Goal: Transaction & Acquisition: Book appointment/travel/reservation

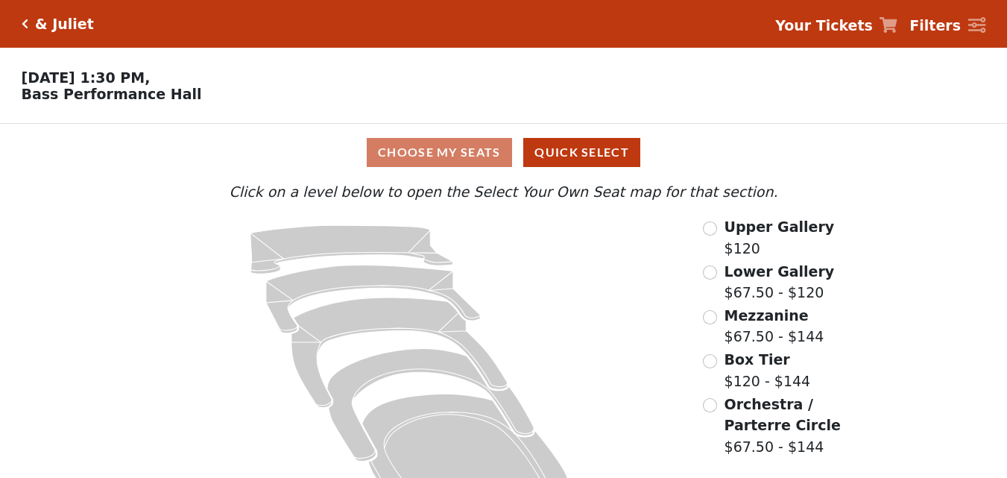
click at [738, 235] on span "Upper Gallery" at bounding box center [779, 226] width 110 height 16
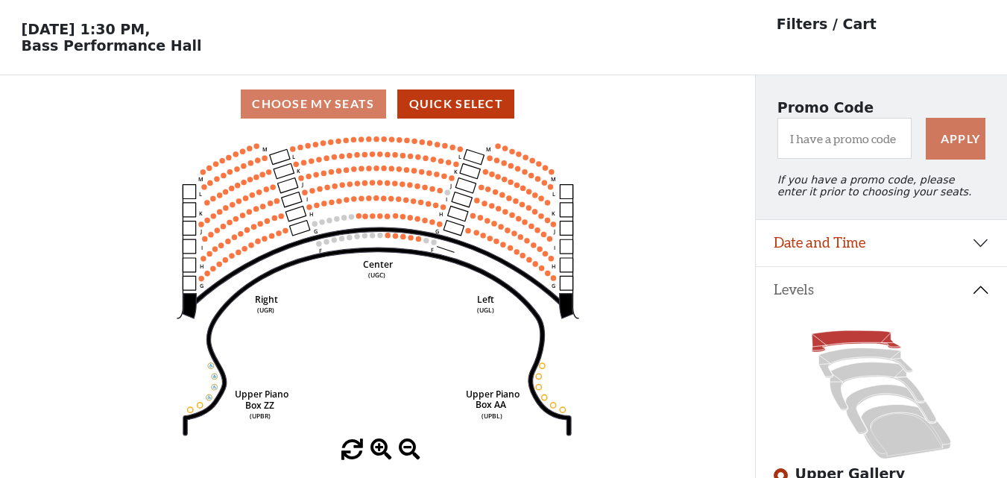
scroll to position [75, 0]
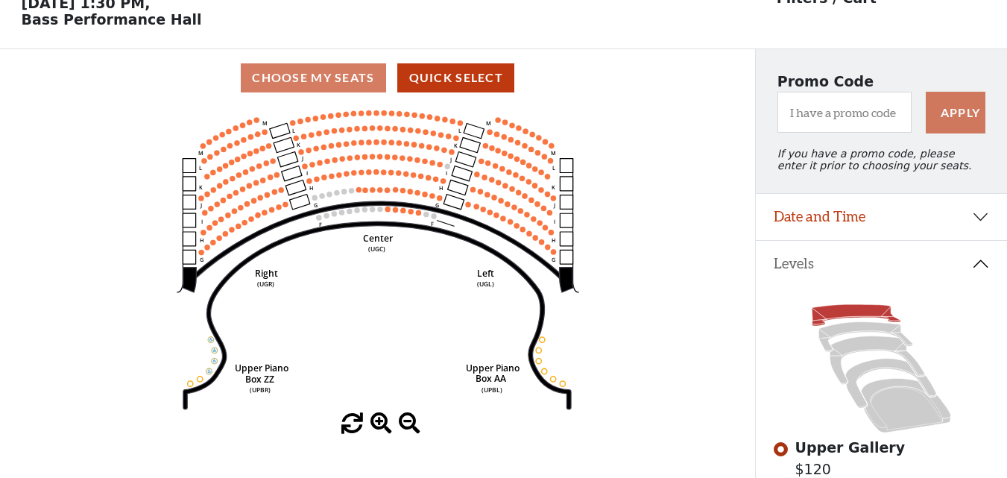
click at [380, 427] on span at bounding box center [381, 424] width 22 height 22
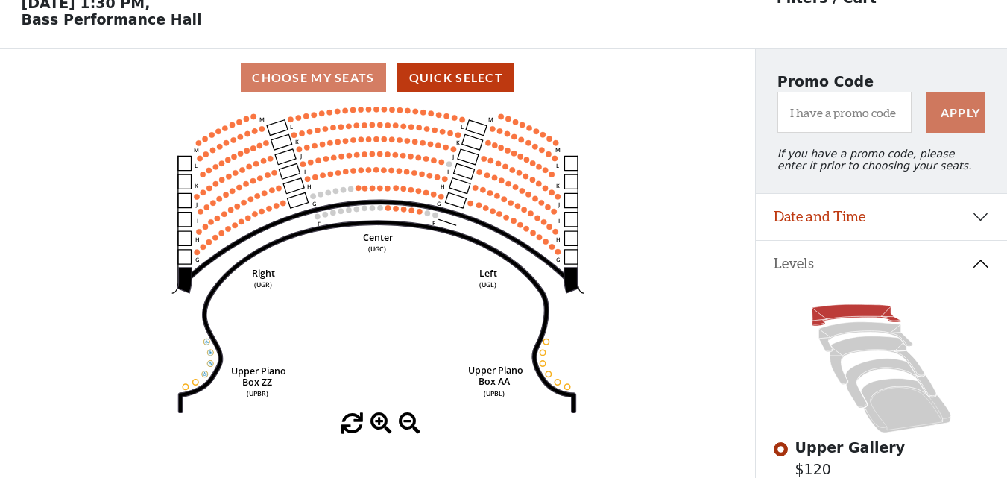
click at [380, 427] on span at bounding box center [381, 424] width 22 height 22
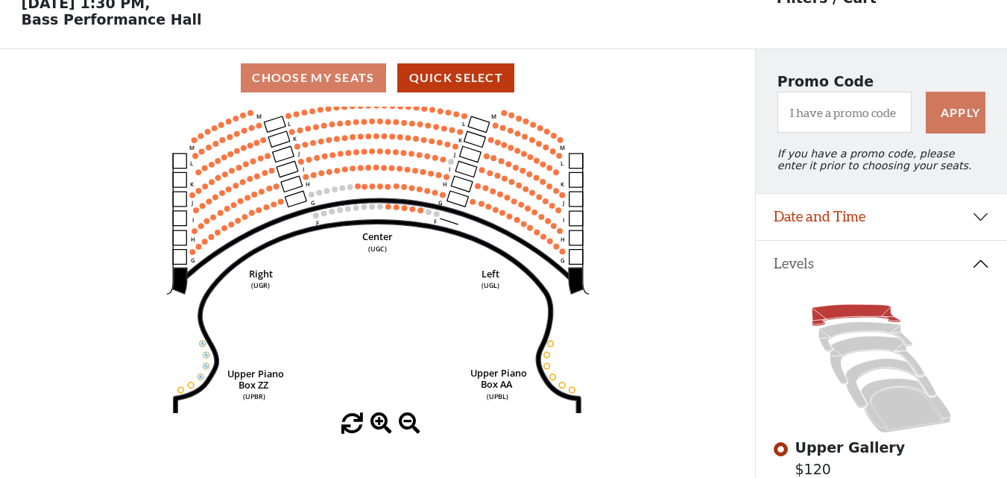
click at [379, 427] on span at bounding box center [381, 424] width 22 height 22
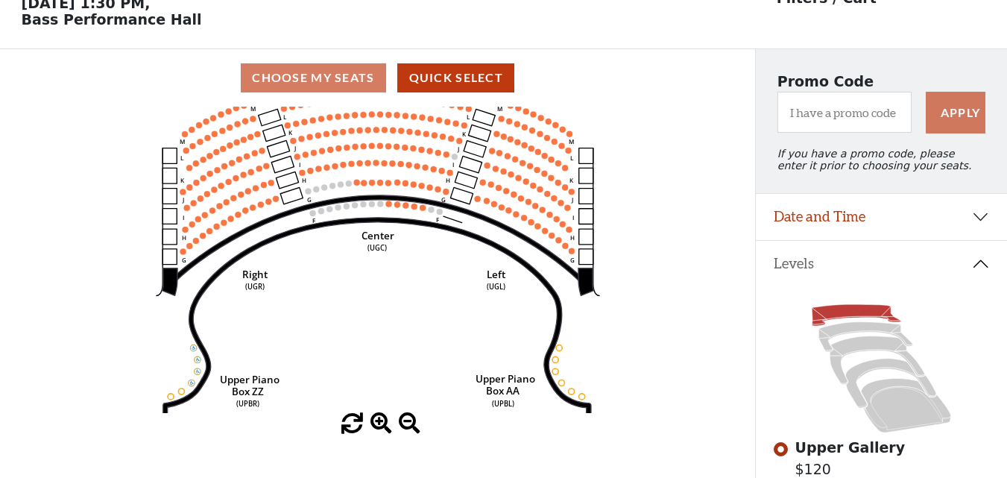
click at [379, 427] on span at bounding box center [381, 424] width 22 height 22
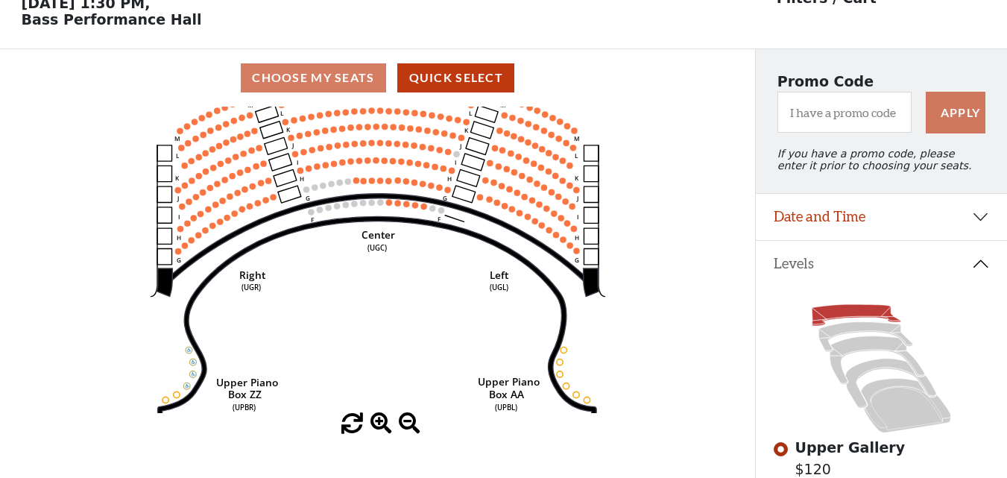
click at [379, 427] on span at bounding box center [381, 424] width 22 height 22
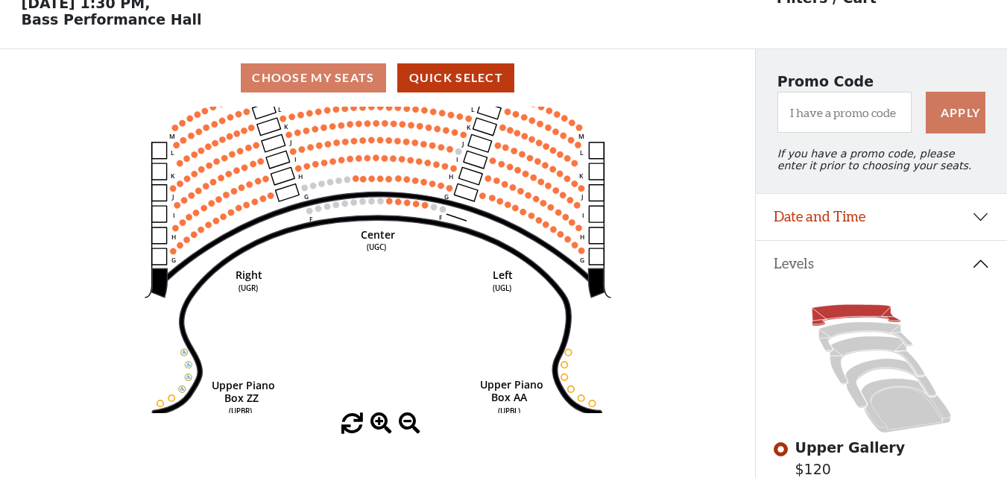
click at [379, 427] on span at bounding box center [381, 424] width 22 height 22
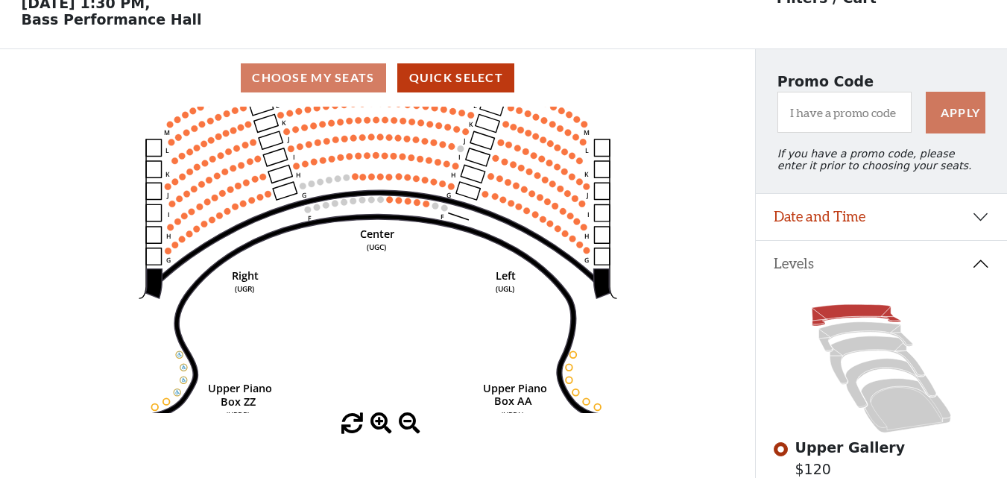
click at [379, 427] on span at bounding box center [381, 424] width 22 height 22
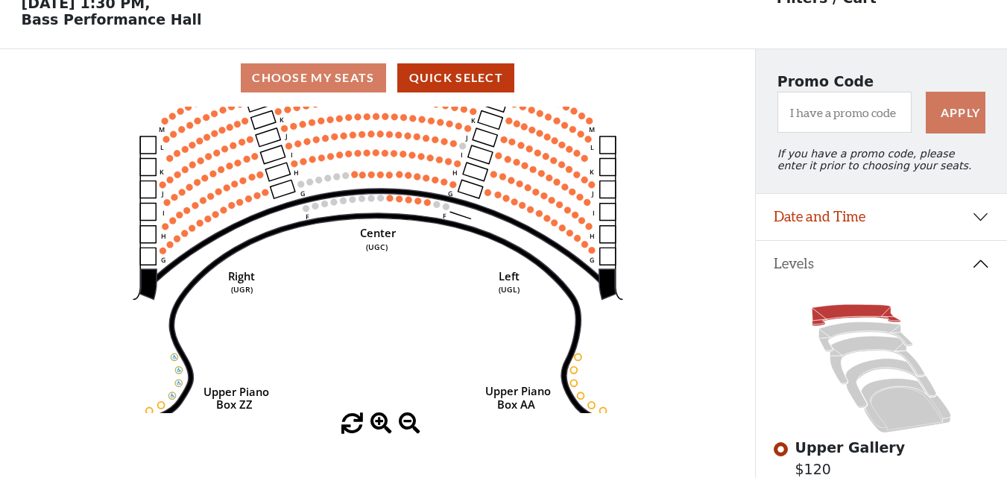
click at [379, 427] on span at bounding box center [381, 424] width 22 height 22
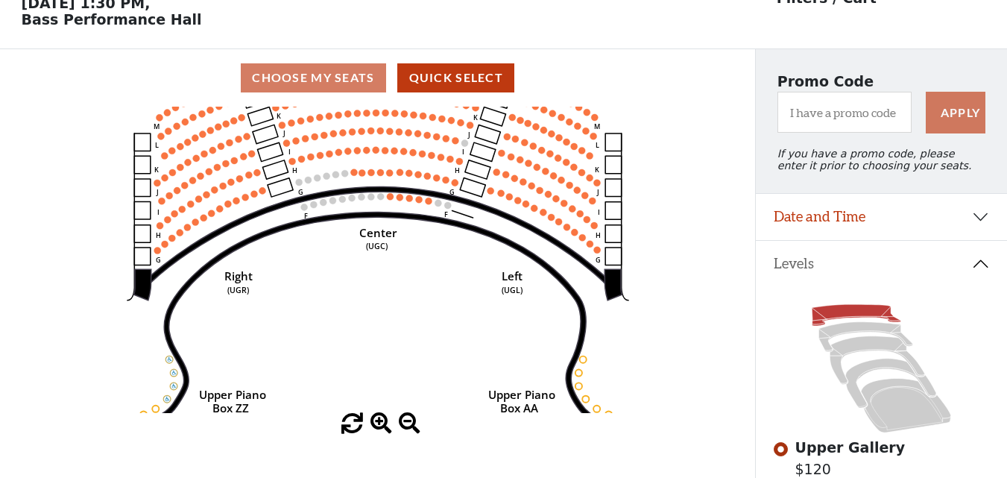
click at [379, 427] on span at bounding box center [381, 424] width 22 height 22
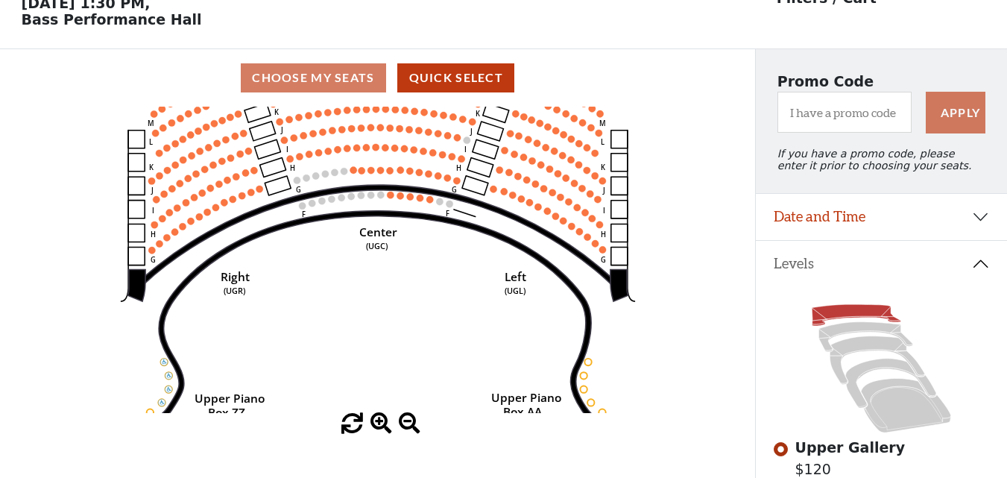
click at [379, 427] on span at bounding box center [381, 424] width 22 height 22
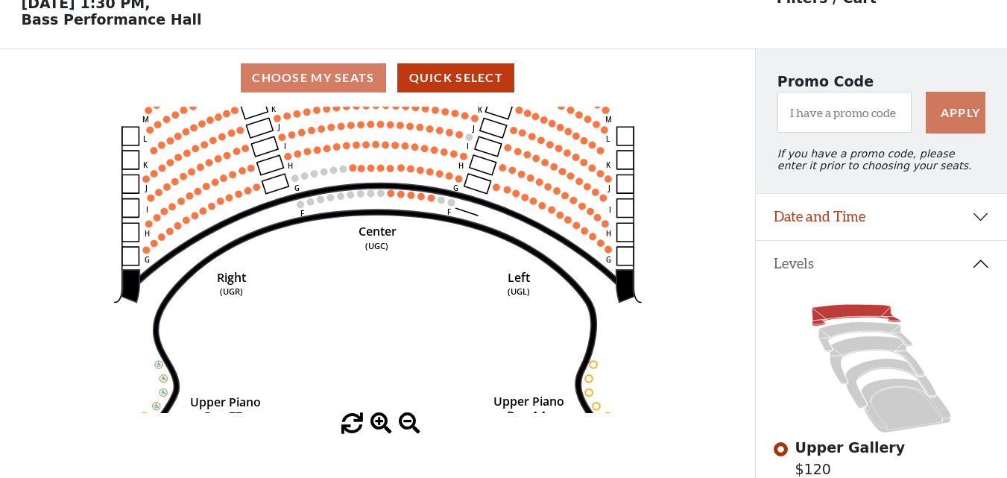
click at [377, 427] on span at bounding box center [381, 424] width 22 height 22
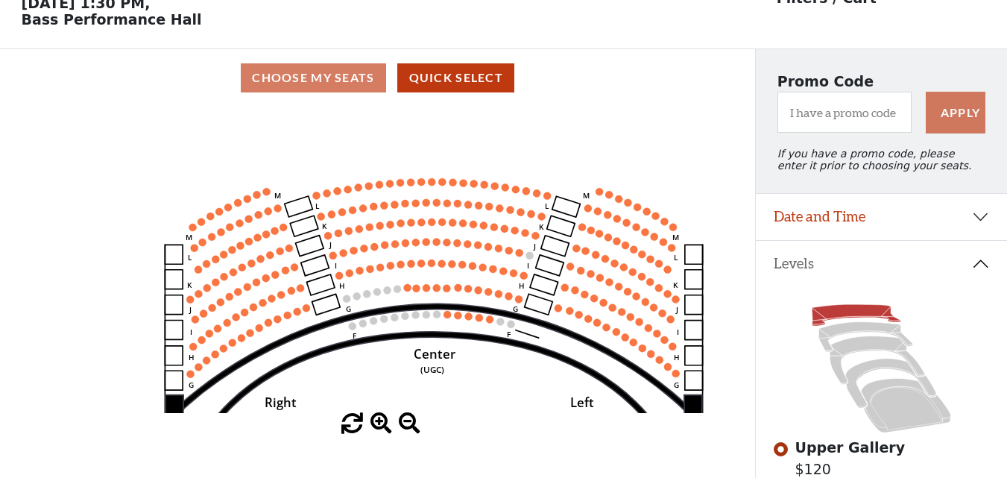
drag, startPoint x: 285, startPoint y: 274, endPoint x: 341, endPoint y: 399, distance: 137.1
click at [341, 399] on icon "Center (UGC) Right (UGR) Left (UGL) Upper Piano Box ZZ (UPBR) Upper Piano Box A…" at bounding box center [378, 260] width 680 height 306
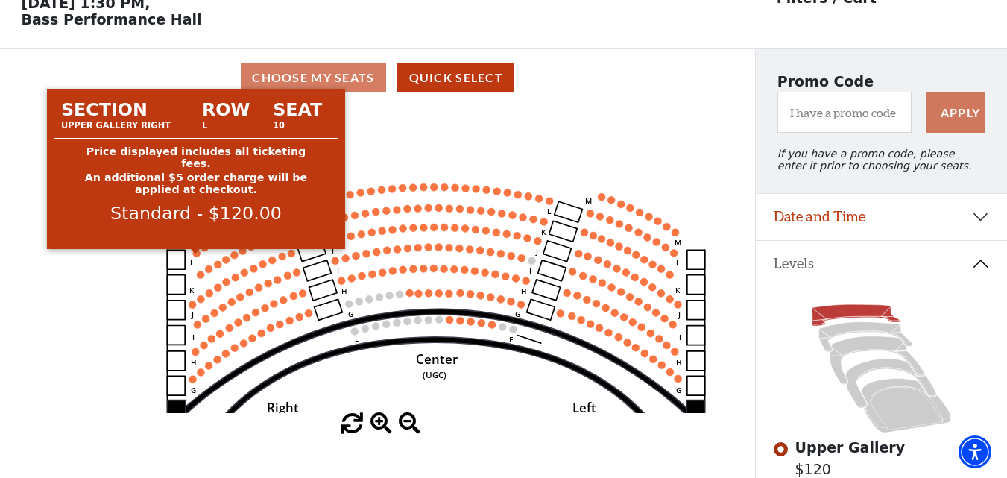
click at [199, 256] on circle at bounding box center [195, 252] width 7 height 7
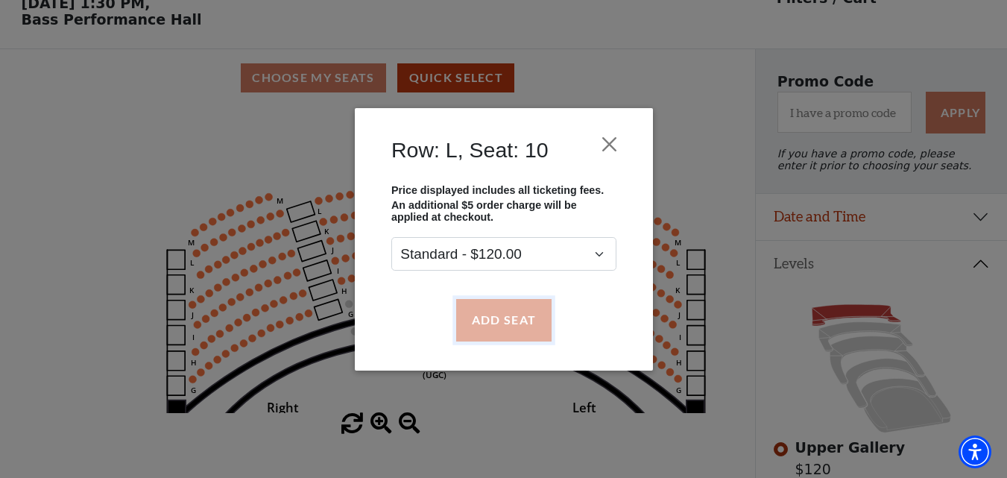
click at [502, 326] on button "Add Seat" at bounding box center [502, 320] width 95 height 42
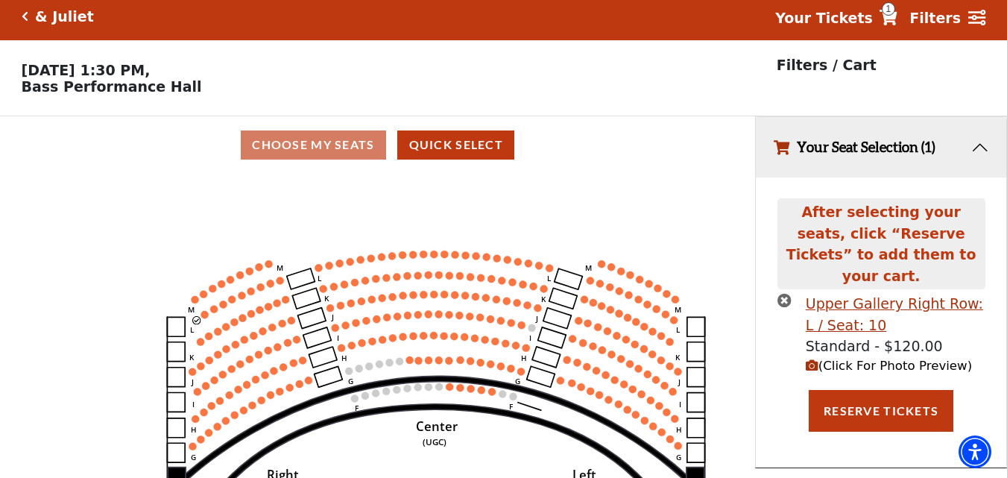
scroll to position [0, 0]
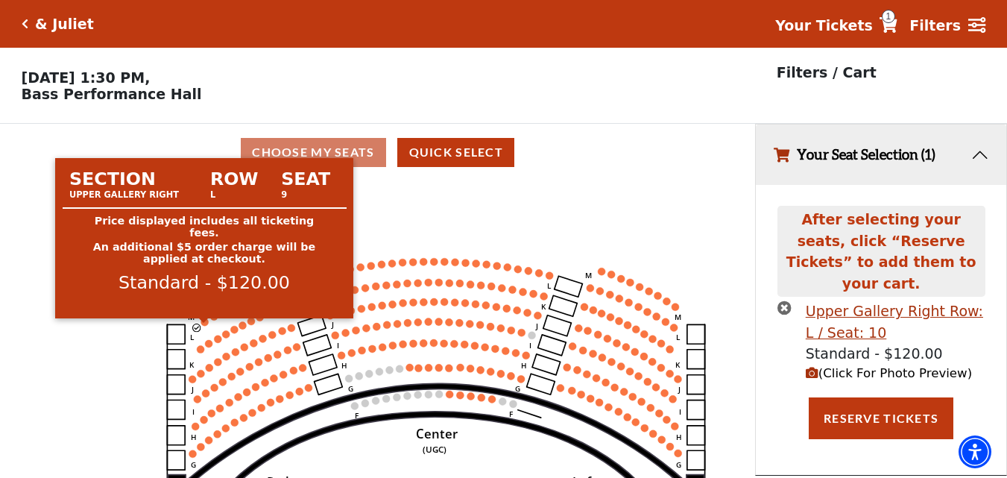
click at [205, 326] on circle at bounding box center [203, 321] width 7 height 7
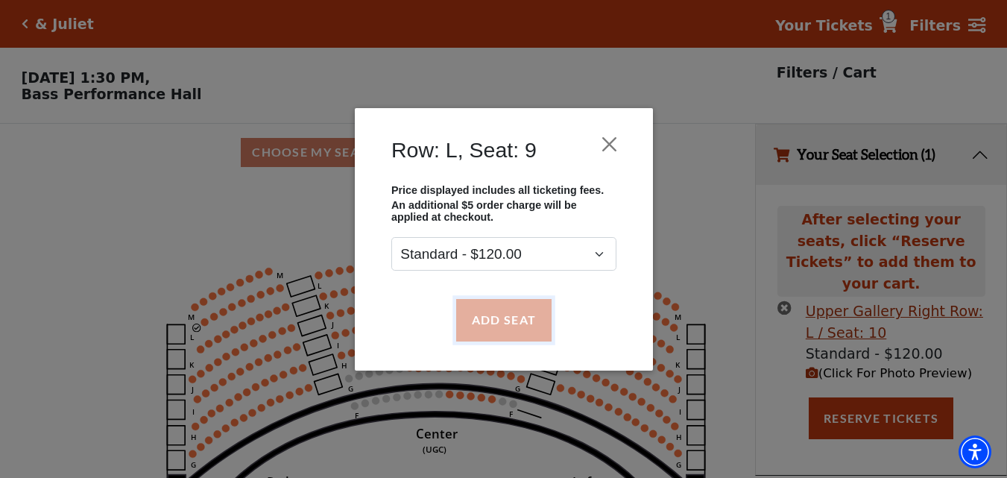
click at [531, 322] on button "Add Seat" at bounding box center [502, 320] width 95 height 42
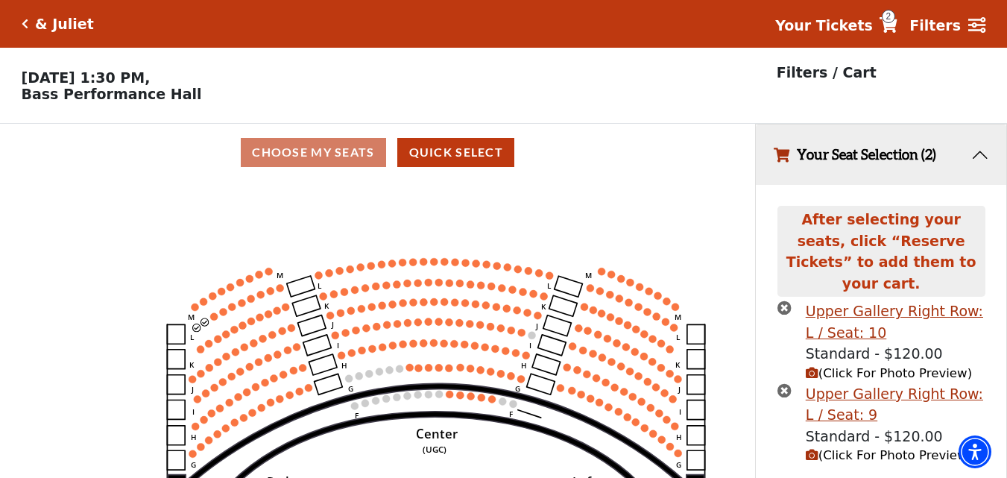
scroll to position [28, 0]
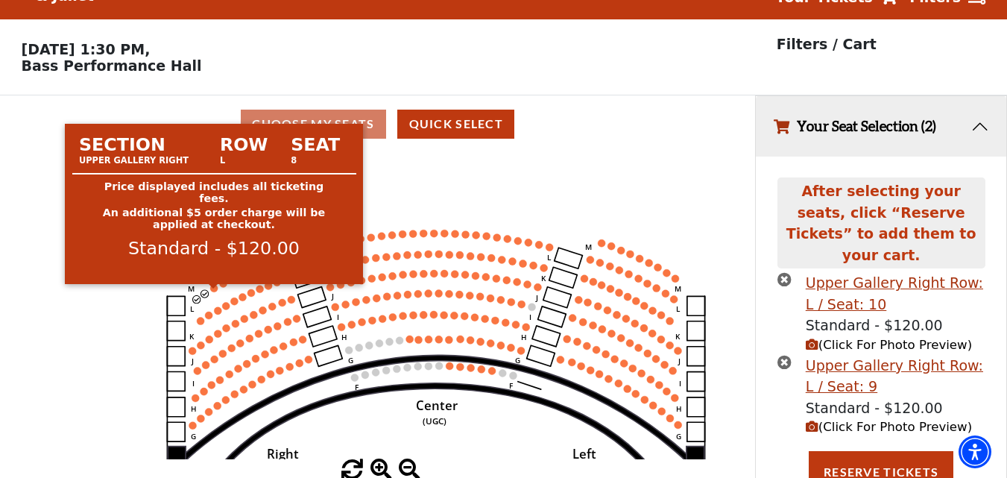
click at [213, 291] on circle at bounding box center [213, 287] width 7 height 7
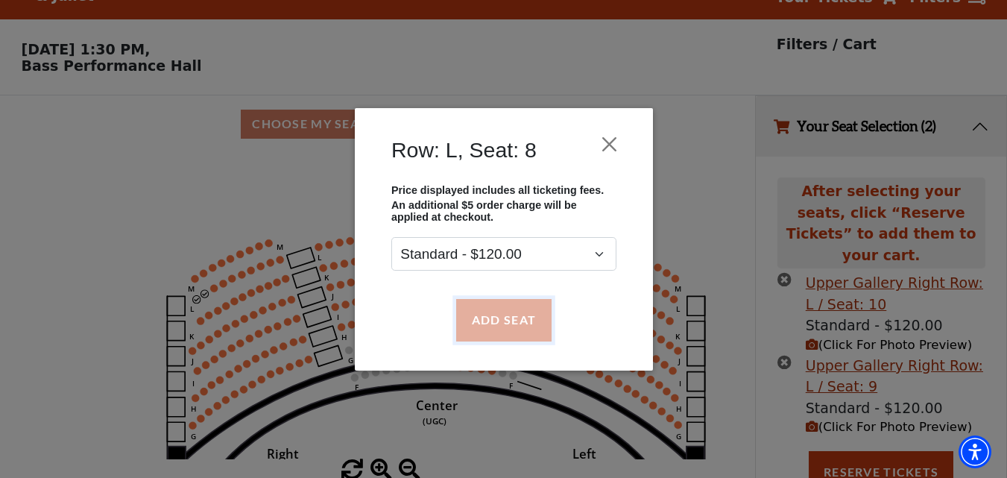
click at [505, 330] on button "Add Seat" at bounding box center [502, 320] width 95 height 42
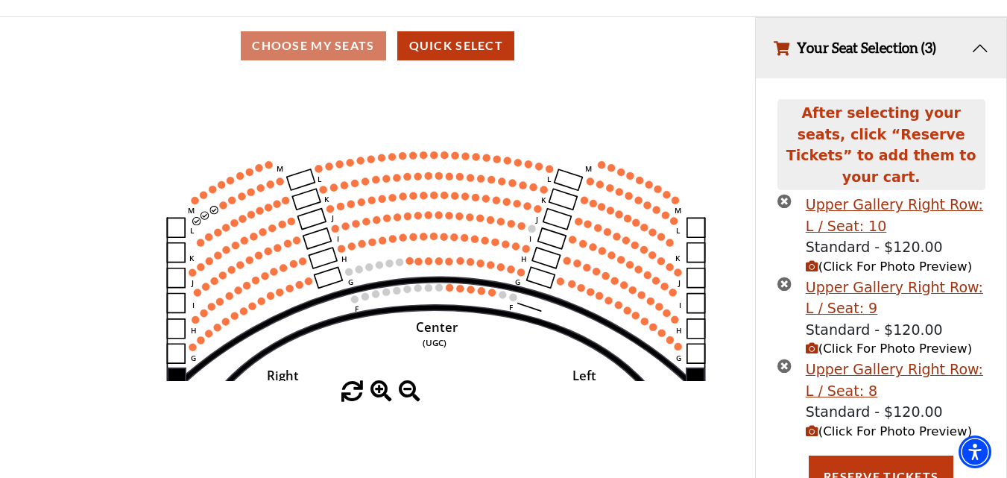
scroll to position [111, 0]
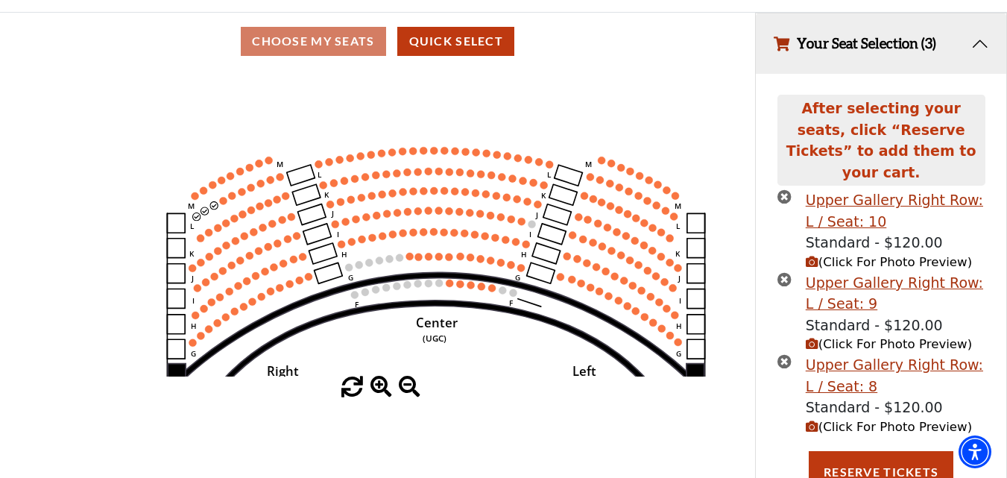
click at [227, 204] on use "Seat Selected" at bounding box center [222, 200] width 8 height 8
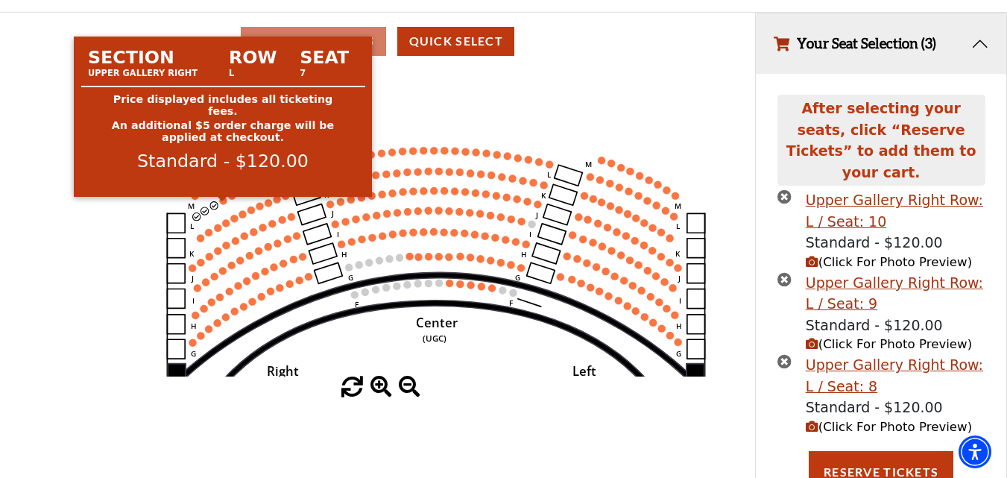
click at [223, 204] on circle at bounding box center [222, 200] width 7 height 7
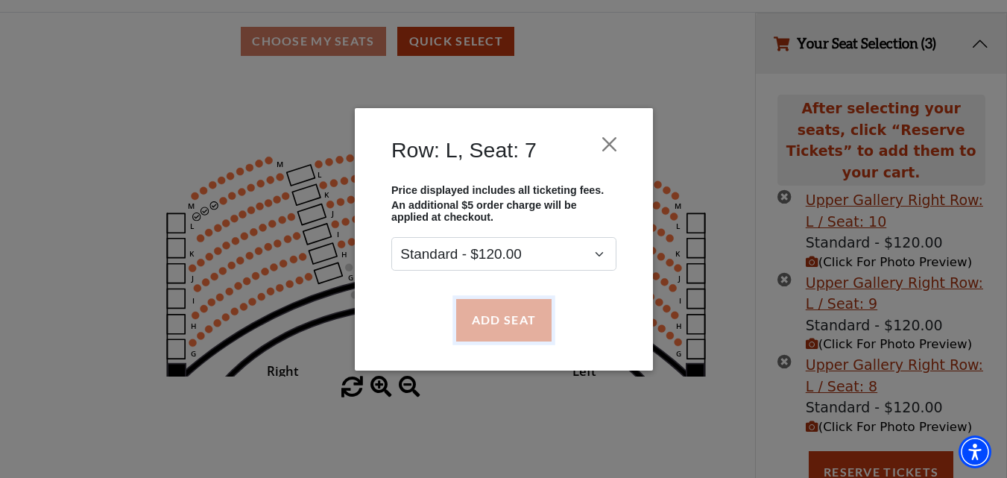
click at [522, 329] on button "Add Seat" at bounding box center [502, 320] width 95 height 42
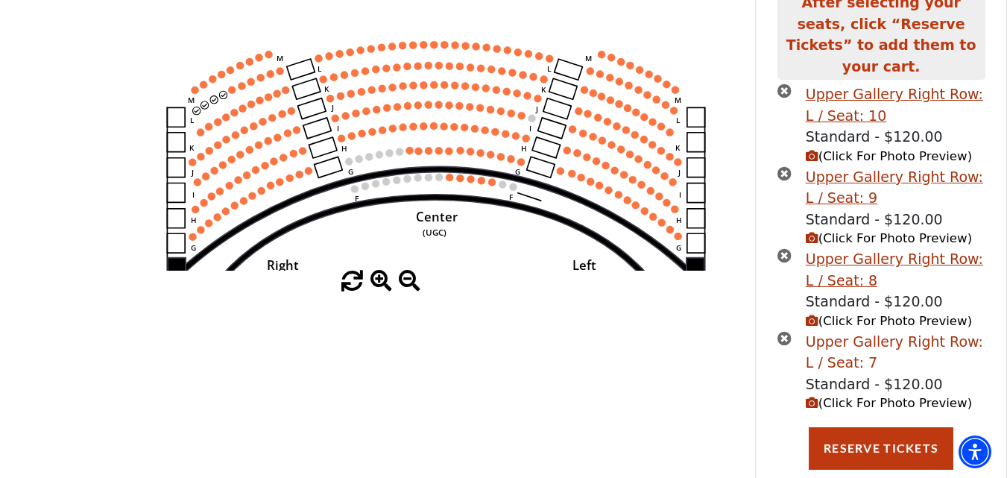
scroll to position [229, 0]
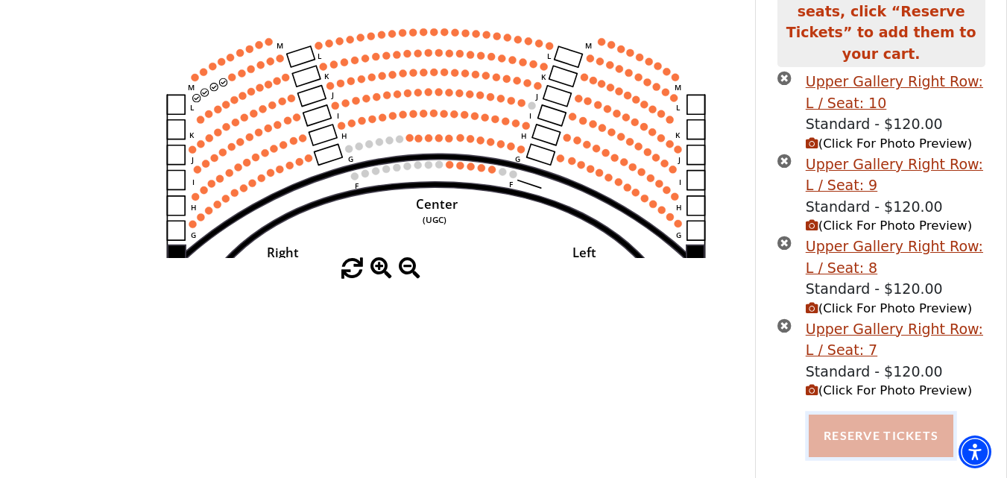
click at [856, 418] on button "Reserve Tickets" at bounding box center [880, 435] width 145 height 42
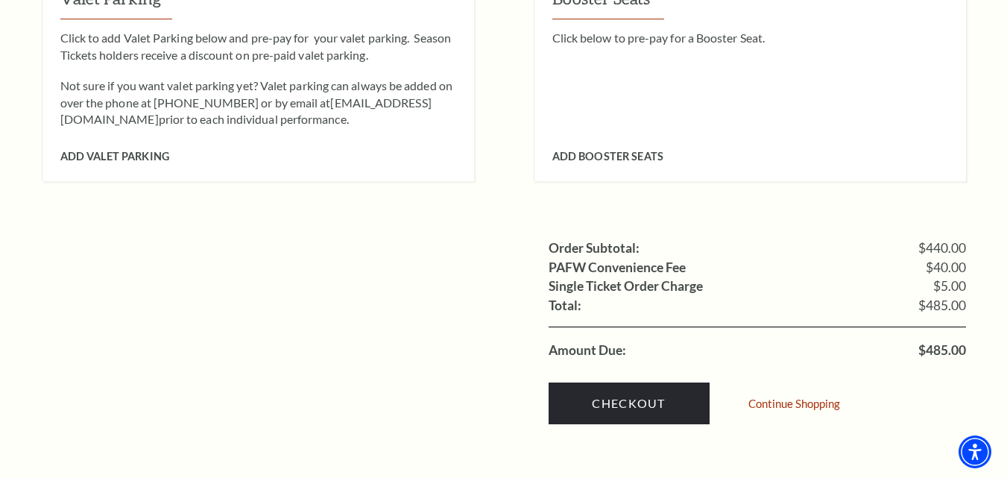
scroll to position [1490, 0]
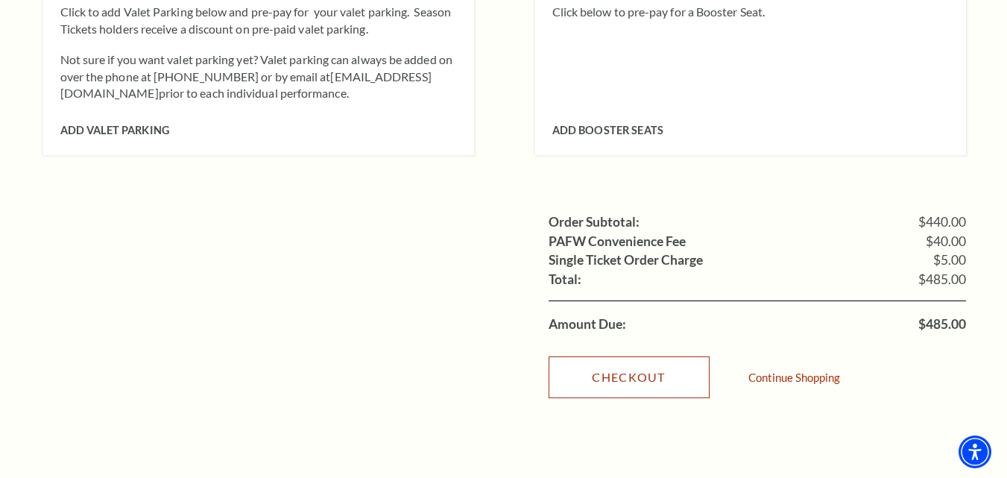
click at [622, 357] on link "Checkout" at bounding box center [628, 377] width 161 height 42
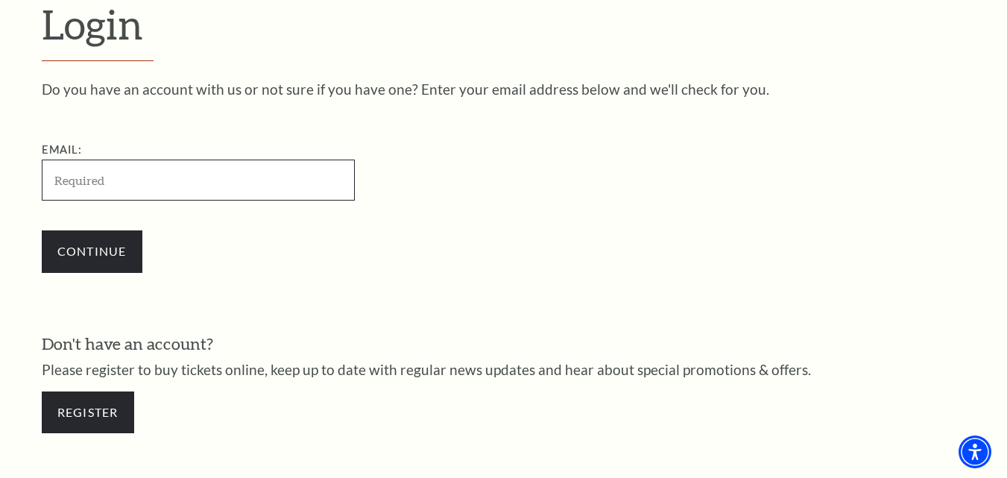
click at [124, 170] on input "Email:" at bounding box center [198, 179] width 313 height 41
type input "[EMAIL_ADDRESS][DOMAIN_NAME]"
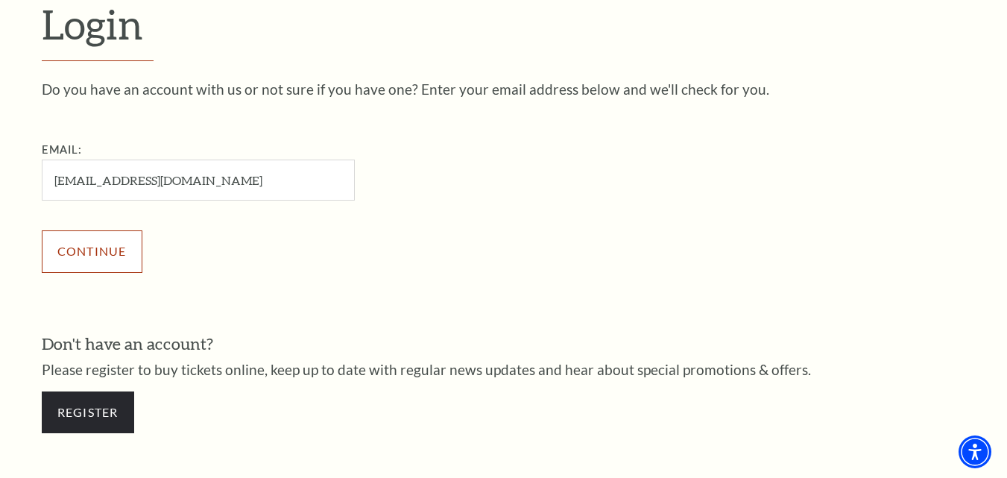
click at [87, 250] on input "Continue" at bounding box center [92, 251] width 101 height 42
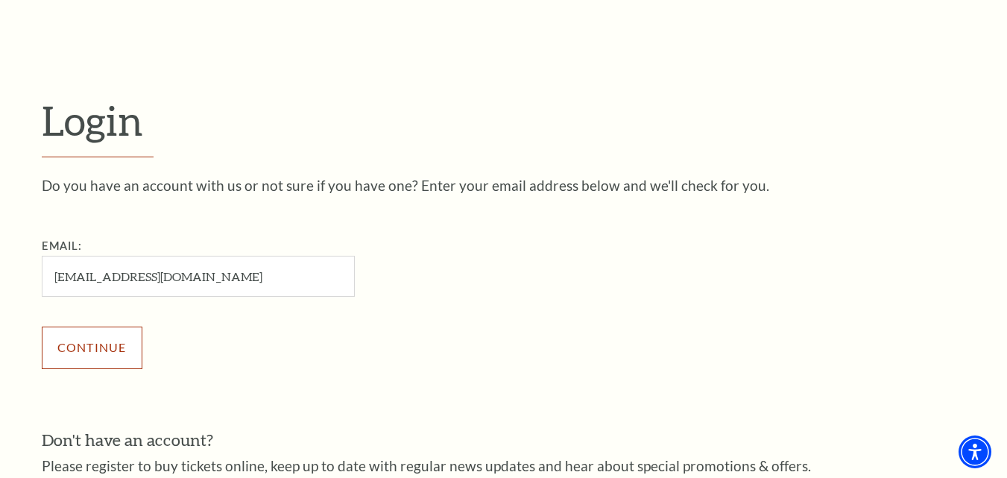
scroll to position [341, 0]
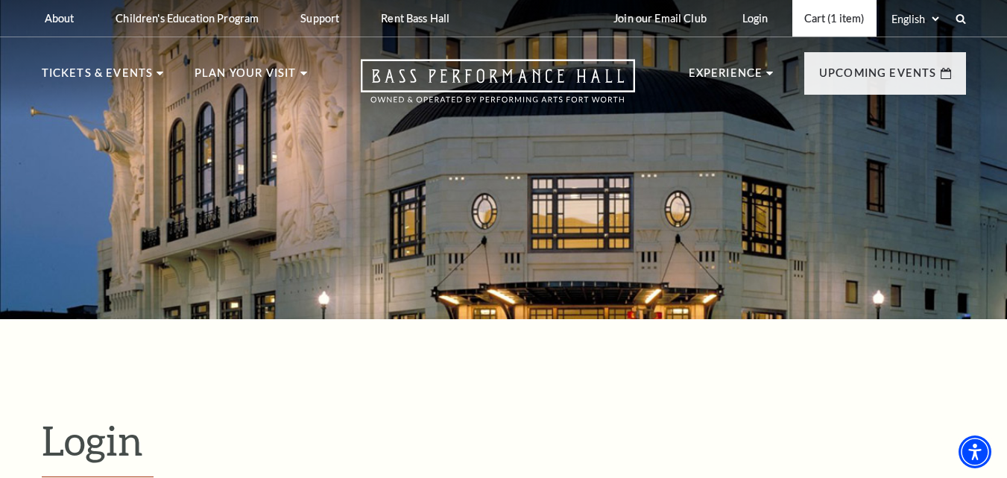
click at [828, 18] on link "Cart (1 item)" at bounding box center [834, 18] width 84 height 37
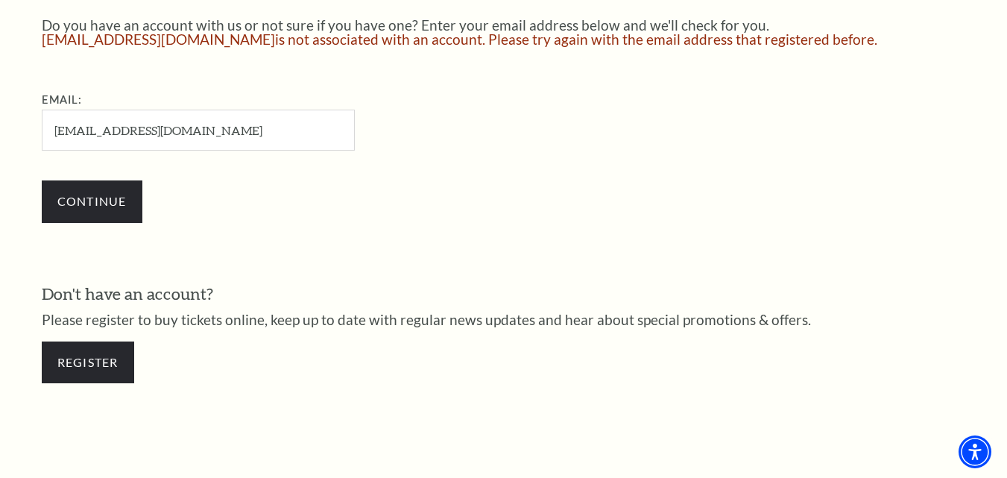
scroll to position [522, 0]
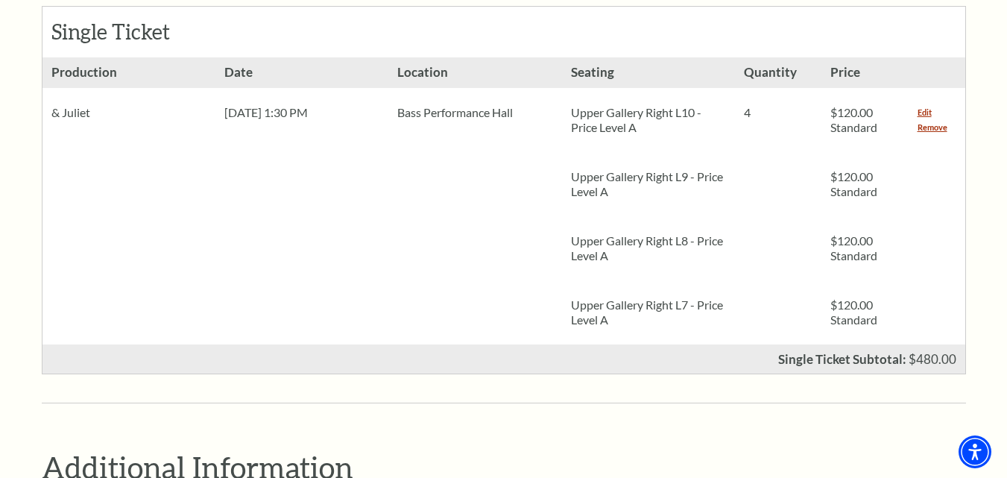
scroll to position [596, 0]
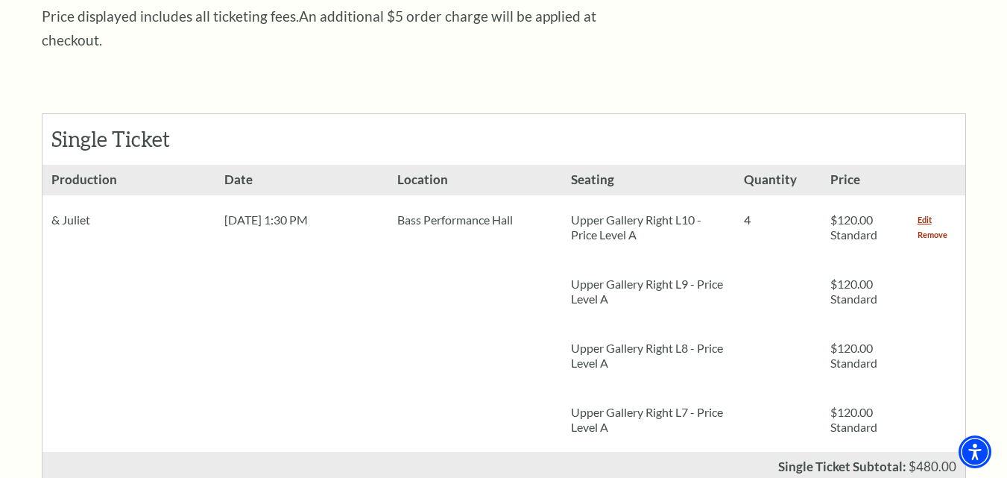
click at [919, 227] on link "Remove" at bounding box center [932, 234] width 30 height 15
